Goal: Information Seeking & Learning: Learn about a topic

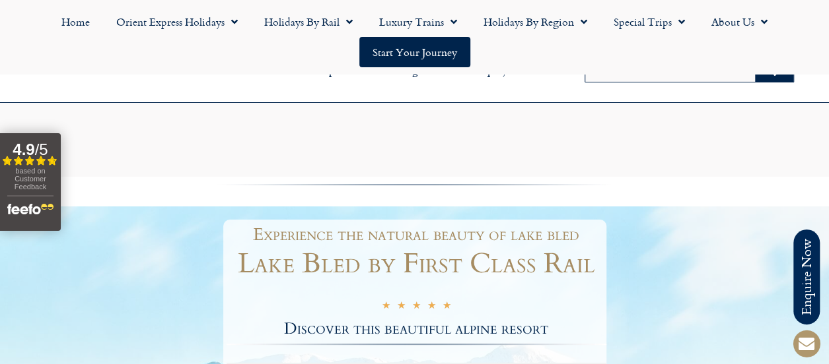
scroll to position [228, 0]
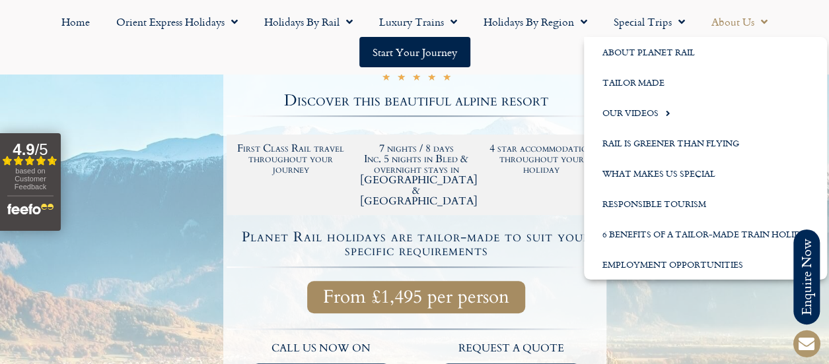
click at [749, 21] on link "About Us" at bounding box center [739, 22] width 83 height 30
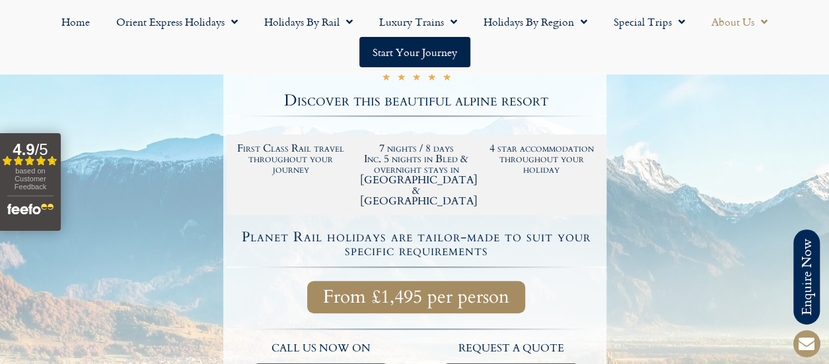
click at [749, 21] on link "About Us" at bounding box center [739, 22] width 83 height 30
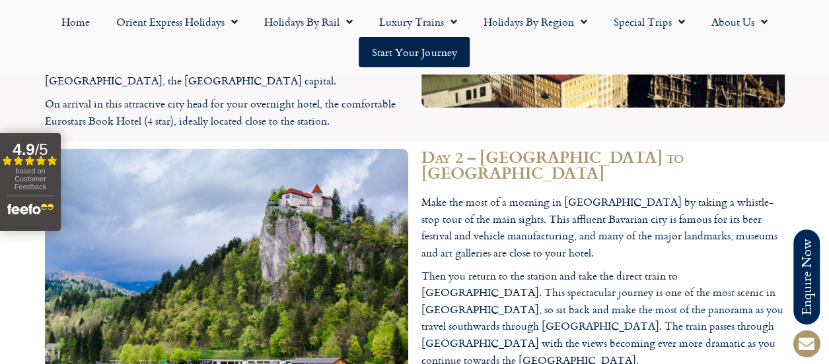
scroll to position [1441, 0]
